Goal: Task Accomplishment & Management: Use online tool/utility

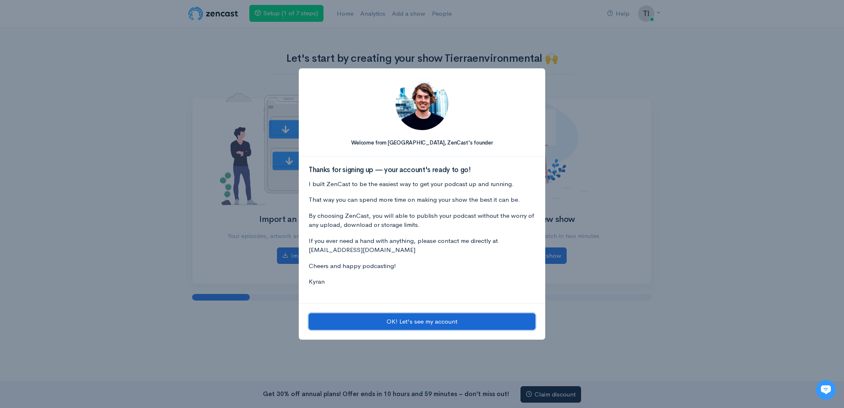
click at [389, 327] on button "OK! Let's see my account" at bounding box center [422, 321] width 227 height 17
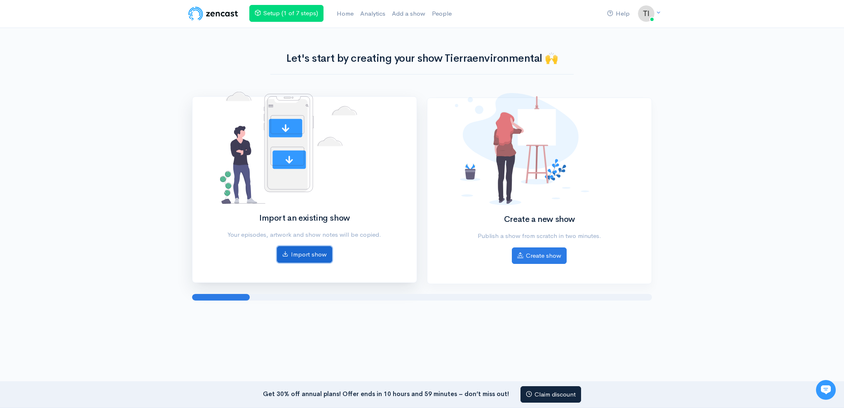
click at [315, 251] on link "Import show" at bounding box center [304, 254] width 55 height 17
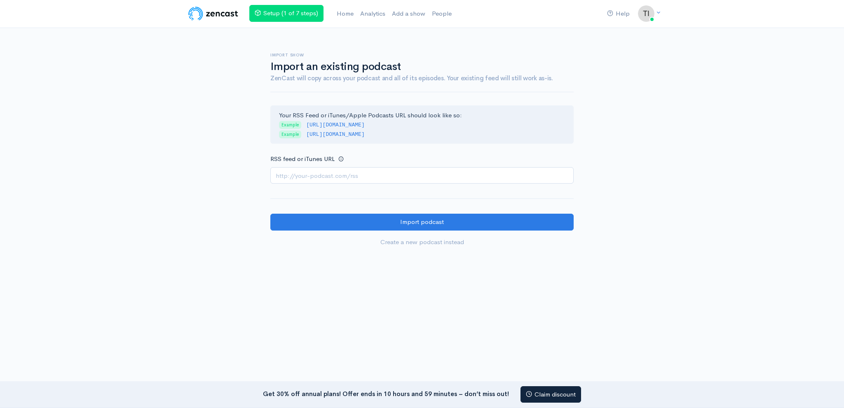
click at [377, 171] on input "RSS feed or iTunes URL" at bounding box center [421, 175] width 303 height 17
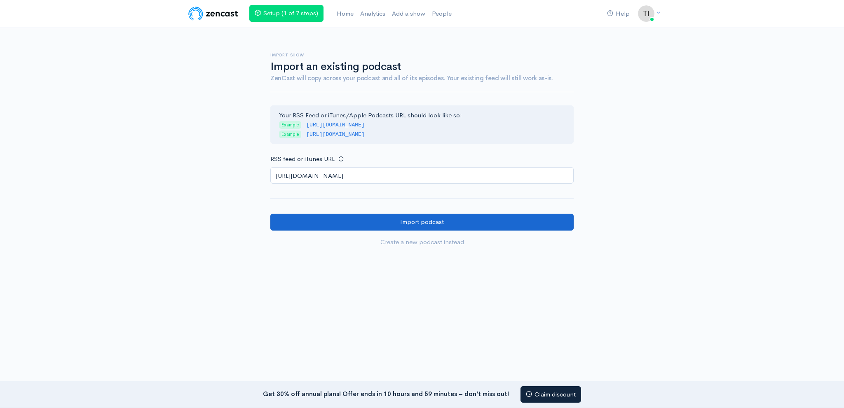
type input "https://anchor.fm/s/1090a7404/podcast/rss"
click at [377, 222] on input "Import podcast" at bounding box center [421, 222] width 303 height 17
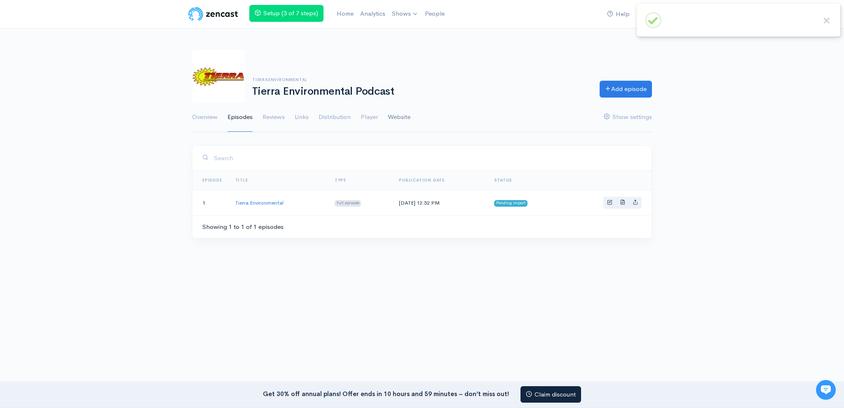
click at [397, 118] on link "Website" at bounding box center [399, 118] width 23 height 30
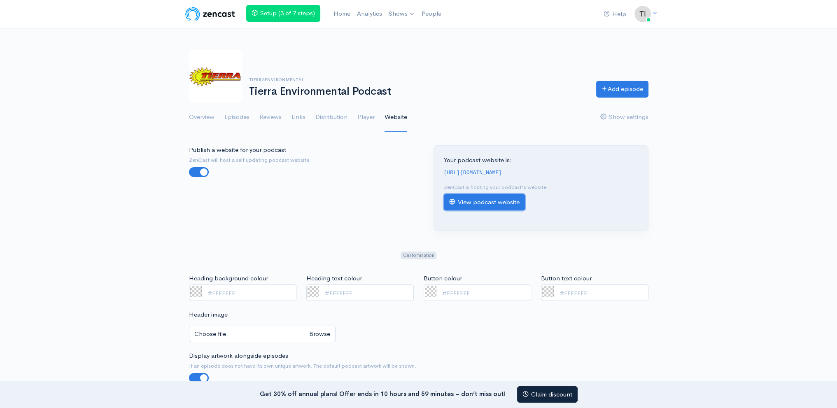
click at [471, 209] on link "View podcast website" at bounding box center [484, 202] width 81 height 17
